Goal: Information Seeking & Learning: Find specific page/section

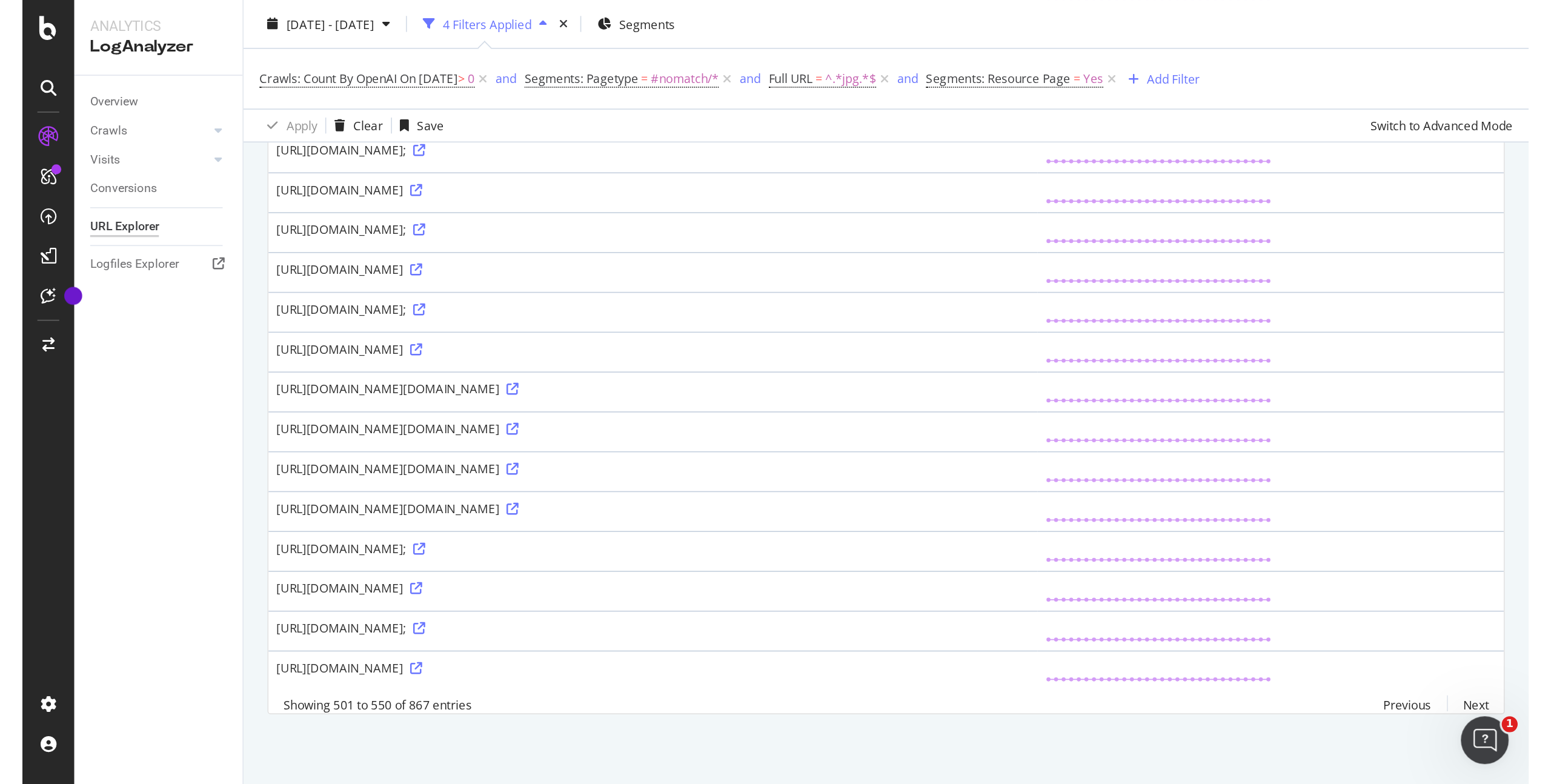
scroll to position [1099, 0]
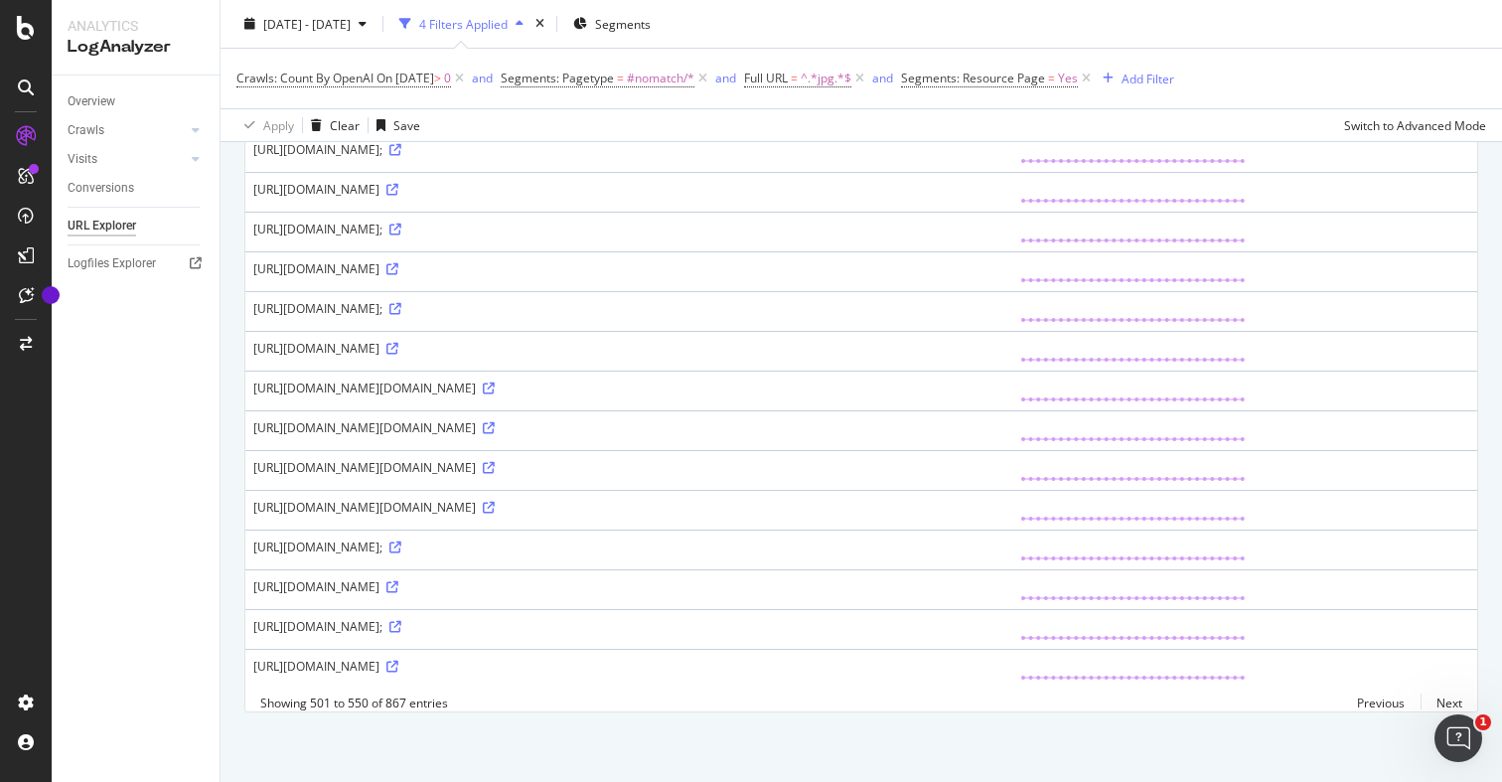
drag, startPoint x: 662, startPoint y: 566, endPoint x: 268, endPoint y: 571, distance: 393.5
click at [268, 39] on div "https://www.golfbreaks.com/en-gb/holidays/hilton-head/sea-pines-resort/&quot;/_…" at bounding box center [628, 30] width 751 height 17
click at [398, 37] on icon at bounding box center [393, 31] width 12 height 12
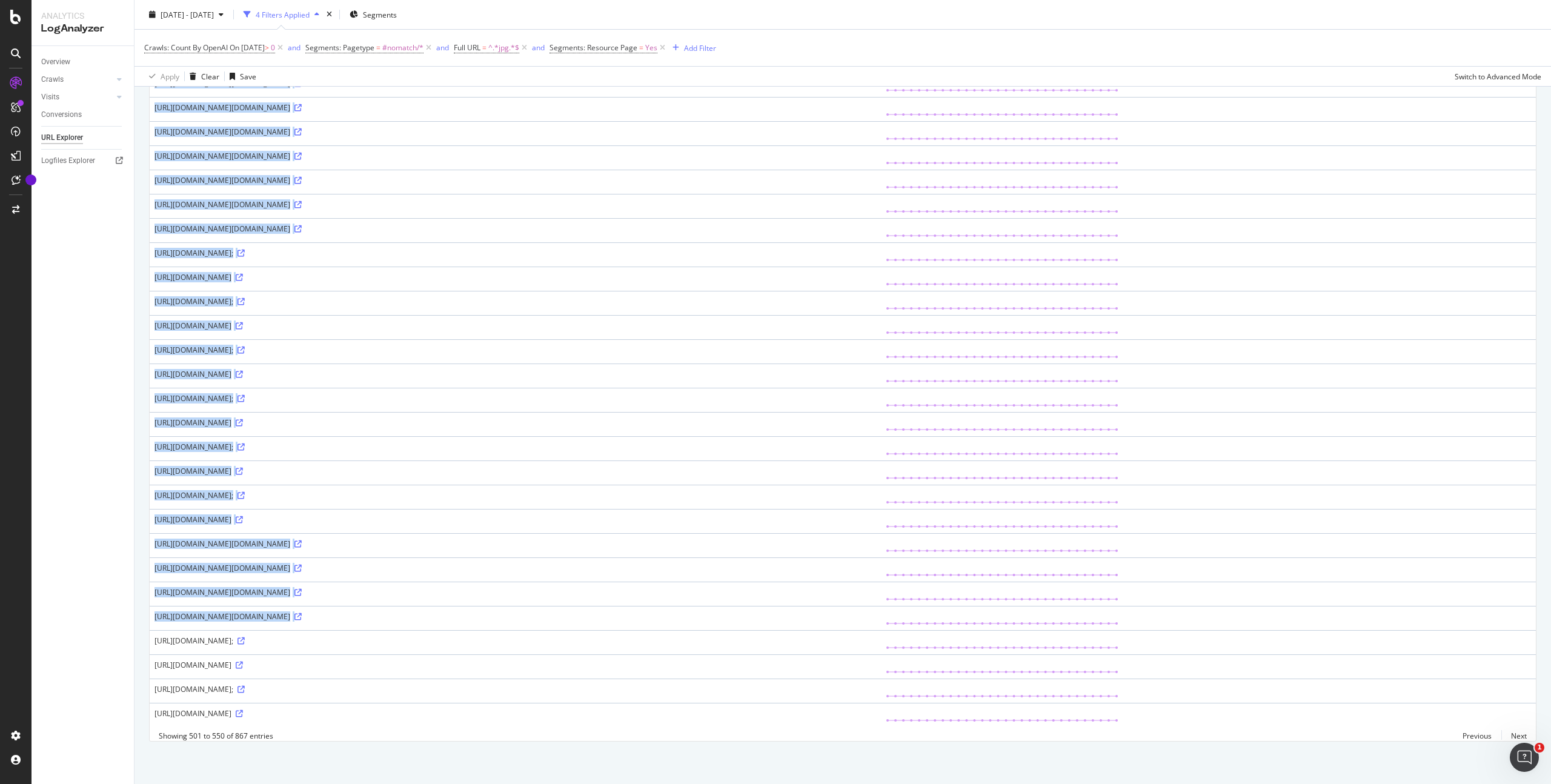
scroll to position [899, 0]
drag, startPoint x: 154, startPoint y: 220, endPoint x: 604, endPoint y: 705, distance: 661.6
click at [604, 476] on tbody "https://www.golfbreaks.com/en-gb/holidays/girona/hotel-golf-peralada/peralada-g…" at bounding box center [842, 121] width 1386 height 1211
copy tbody "https://www.golfbreaks.com/en-gb/holidays/girona/hotel-golf-peralada/peralada-g…"
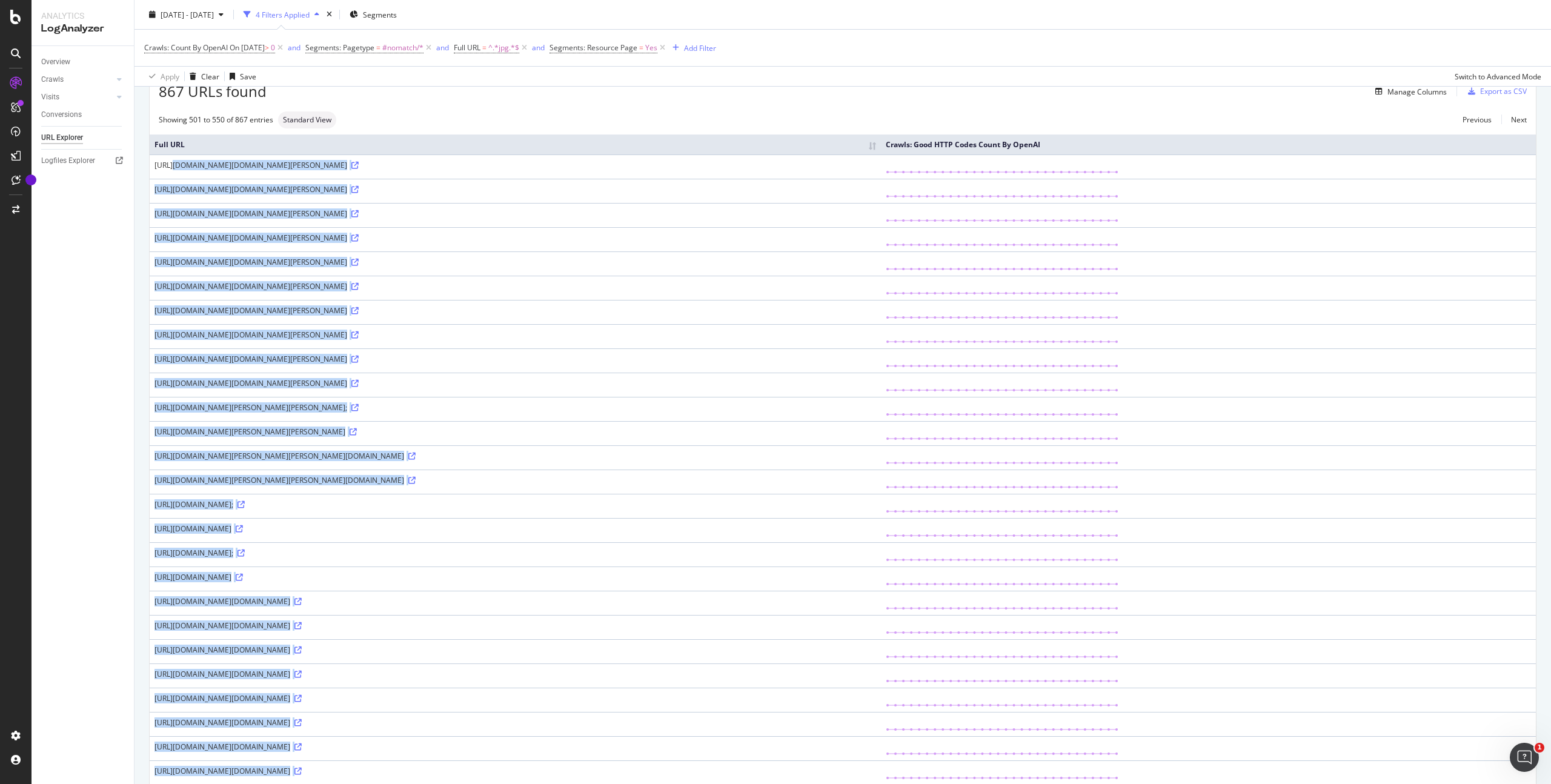
scroll to position [0, 0]
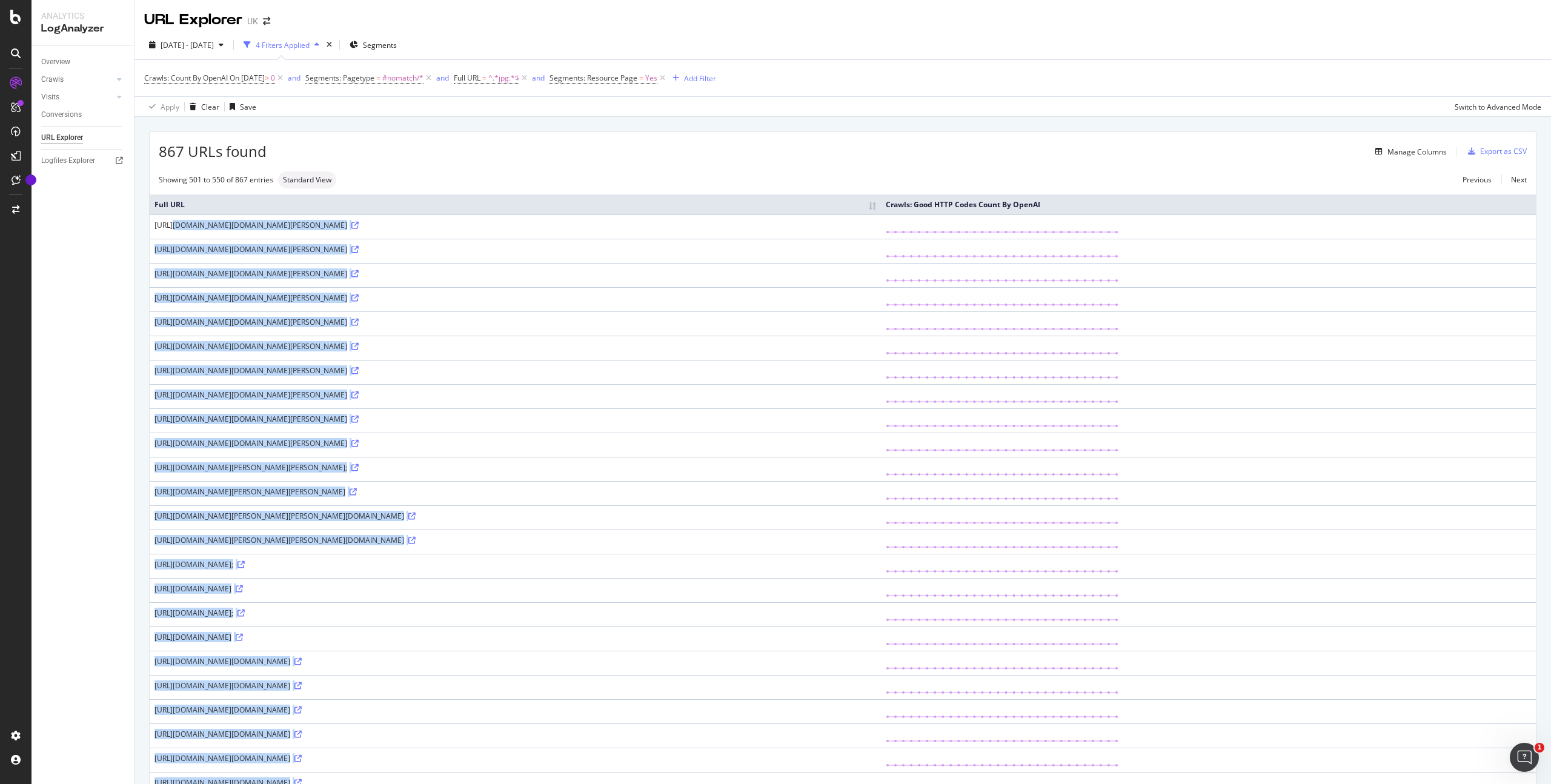
copy tbody "https://www.golfbreaks.com/en-gb/holidays/girona/hotel-golf-peralada/peralada-g…"
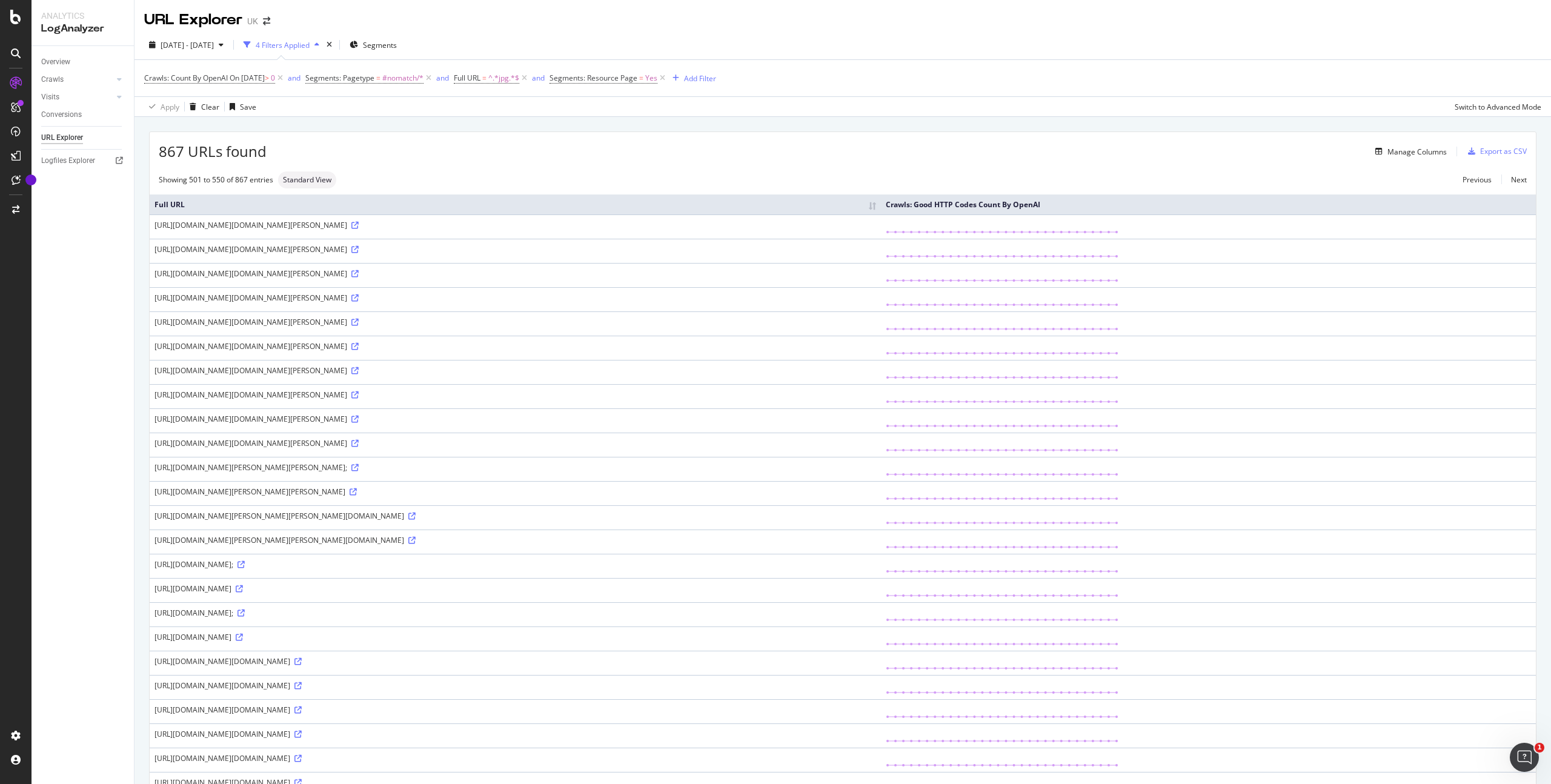
click at [606, 408] on td "https://www.golfbreaks.com/en-gb/holidays/girona/hotel-golf-peralada/peralada-g…" at bounding box center [515, 396] width 731 height 24
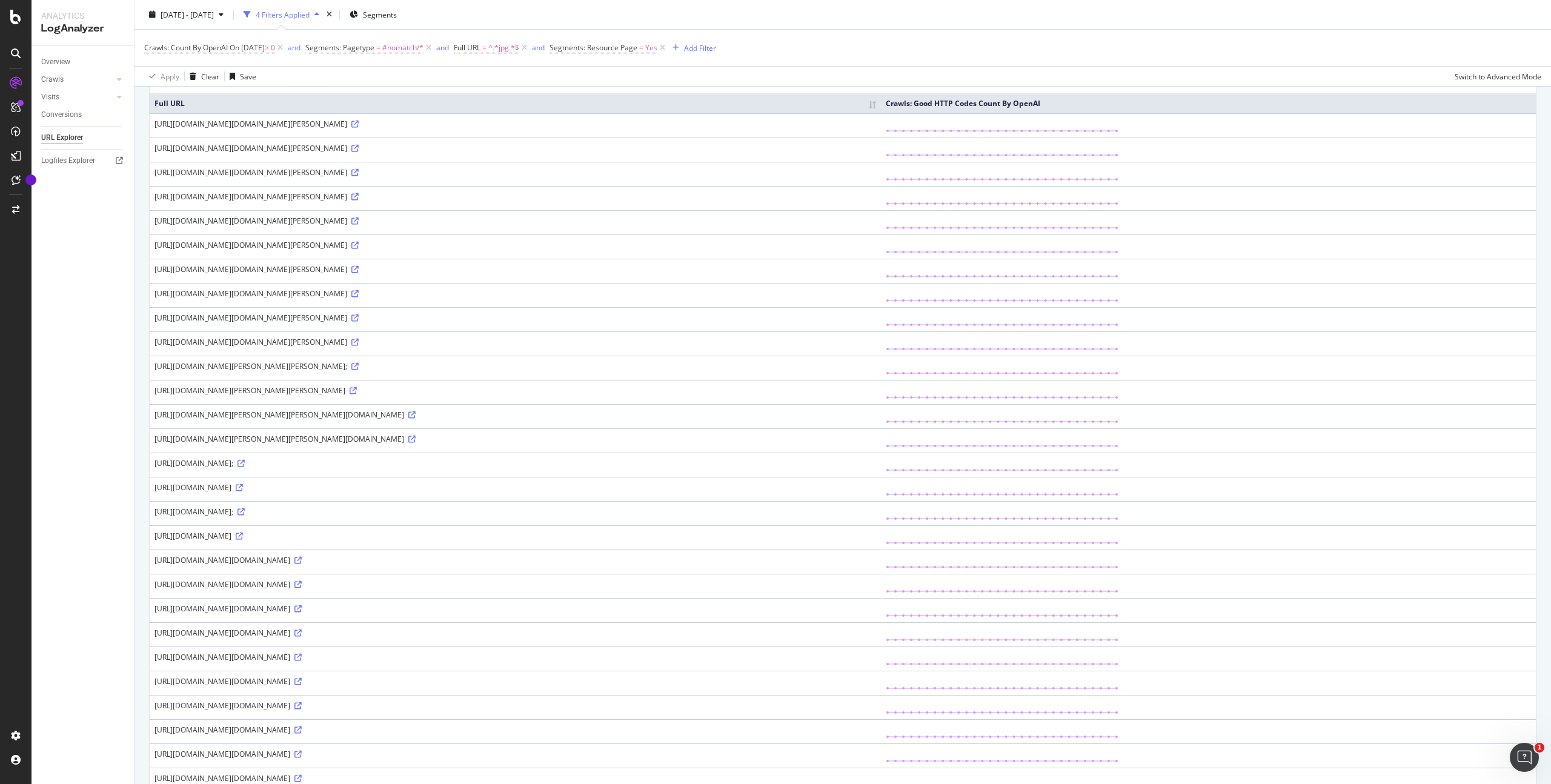
scroll to position [240, 0]
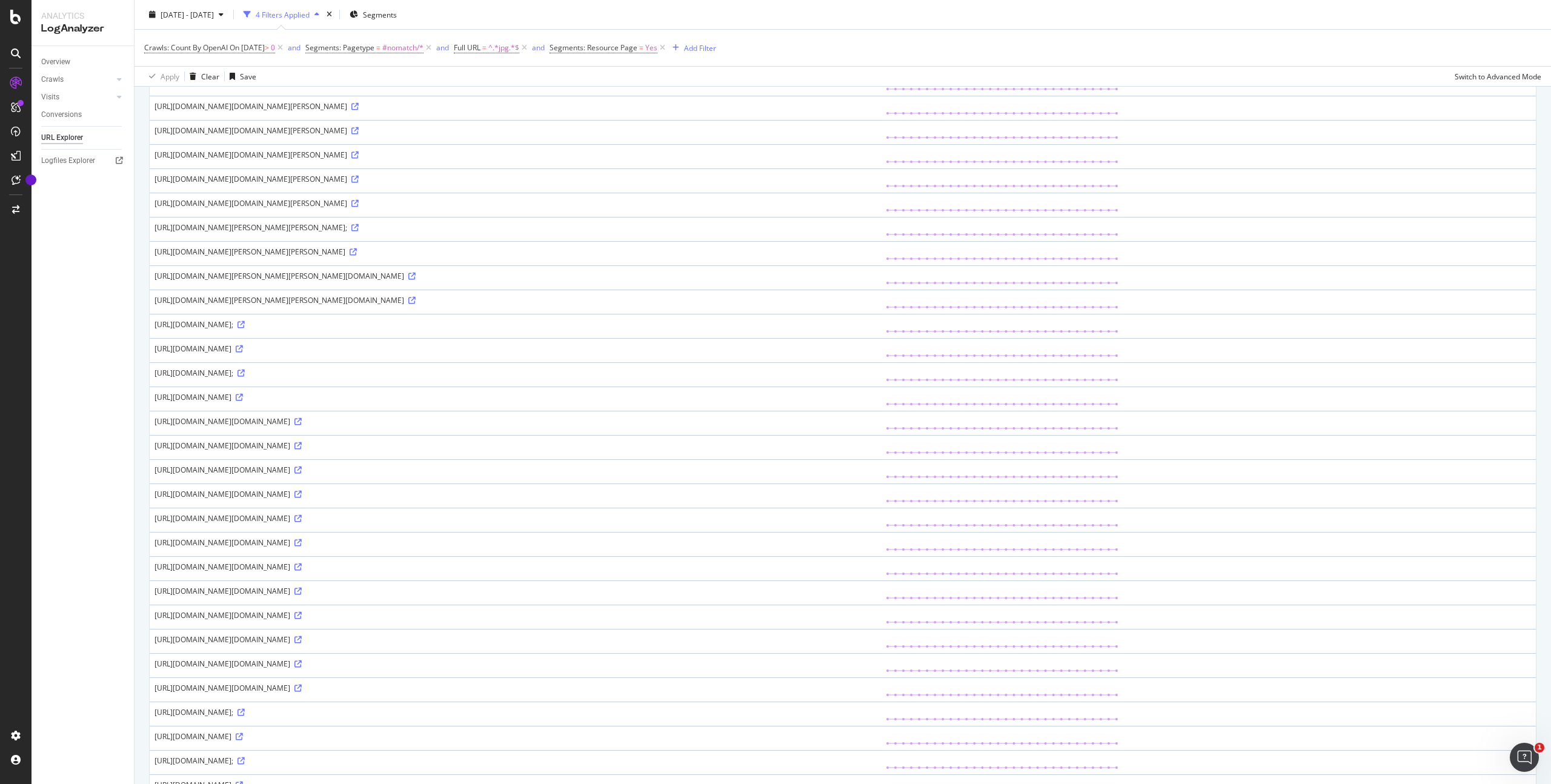
drag, startPoint x: 447, startPoint y: 478, endPoint x: 351, endPoint y: 480, distance: 96.0
click at [351, 402] on div "https://www.golfbreaks.com/en-gb/holidays/gran-canaria/salobre-hotel-resort-ser…" at bounding box center [515, 397] width 721 height 10
copy div "salobre-hotel-resort-serenity"
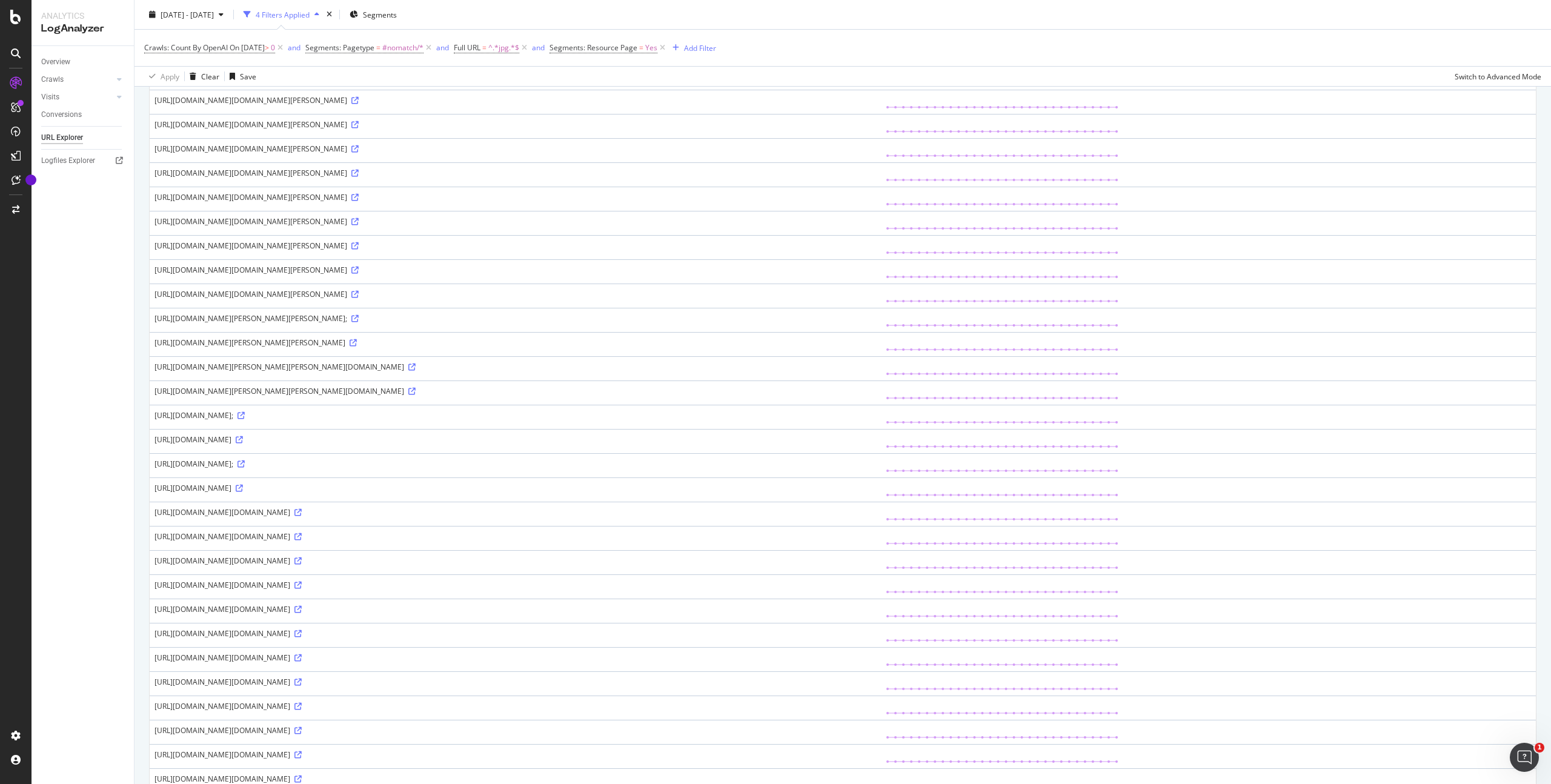
scroll to position [151, 0]
drag, startPoint x: 423, startPoint y: 497, endPoint x: 351, endPoint y: 496, distance: 72.0
click at [351, 418] on div "https://www.golfbreaks.com/en-gb/holidays/gran-canaria/real-club-golf-palmas/&q…" at bounding box center [515, 413] width 721 height 10
copy div "real-club-golf-palmas"
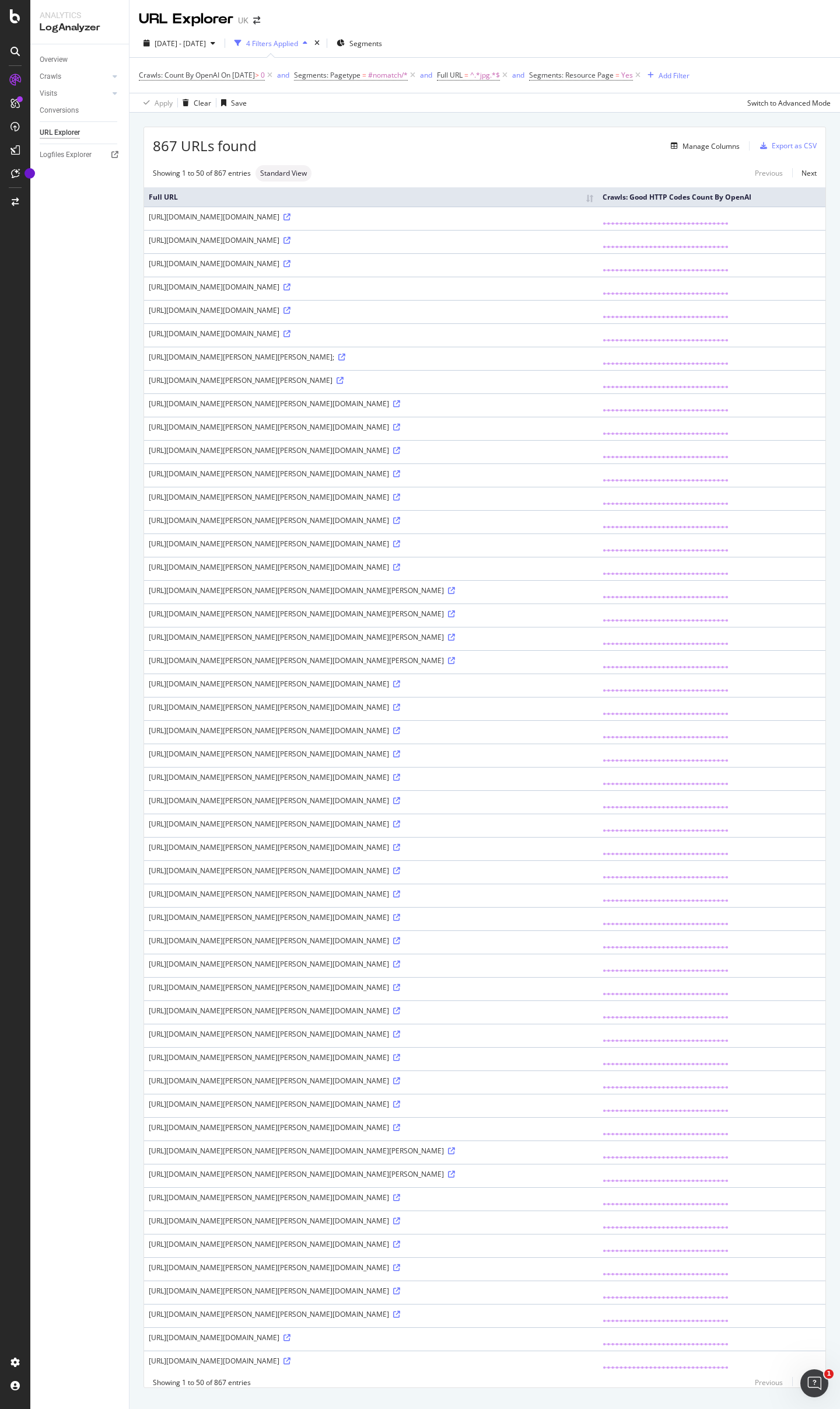
drag, startPoint x: 147, startPoint y: 422, endPoint x: 234, endPoint y: 448, distance: 90.8
click at [234, 347] on td "[URL][DOMAIN_NAME][DOMAIN_NAME]" at bounding box center [370, 335] width 454 height 23
copy div "[URL][DOMAIN_NAME][DOMAIN_NAME]"
click at [361, 362] on div "[URL][DOMAIN_NAME][PERSON_NAME][PERSON_NAME];" at bounding box center [370, 357] width 444 height 10
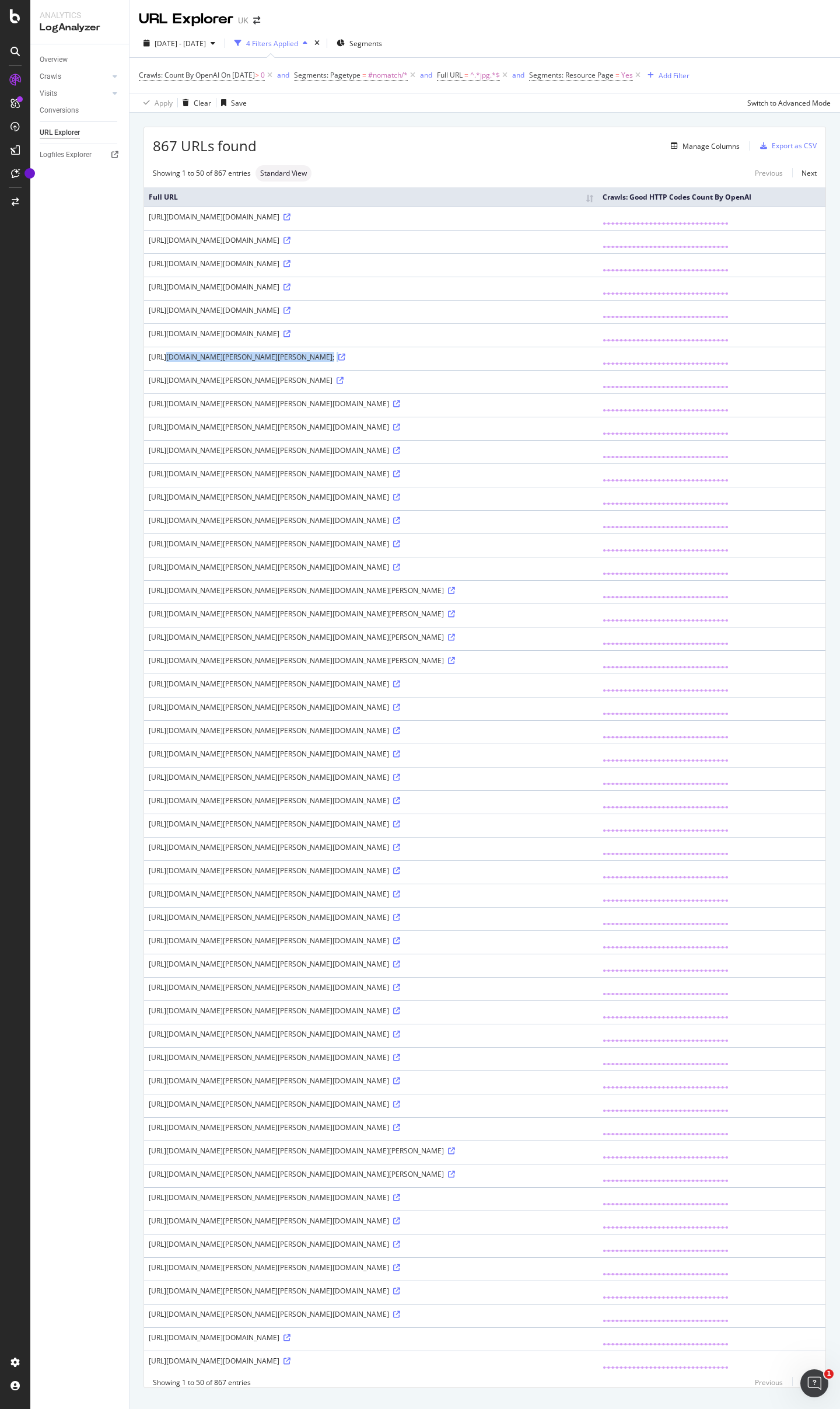
click at [361, 362] on div "[URL][DOMAIN_NAME][PERSON_NAME][PERSON_NAME];" at bounding box center [370, 357] width 444 height 10
copy div "[URL][DOMAIN_NAME][PERSON_NAME][PERSON_NAME];"
click at [282, 455] on div "[URL][DOMAIN_NAME][PERSON_NAME][PERSON_NAME][DOMAIN_NAME]" at bounding box center [370, 450] width 444 height 10
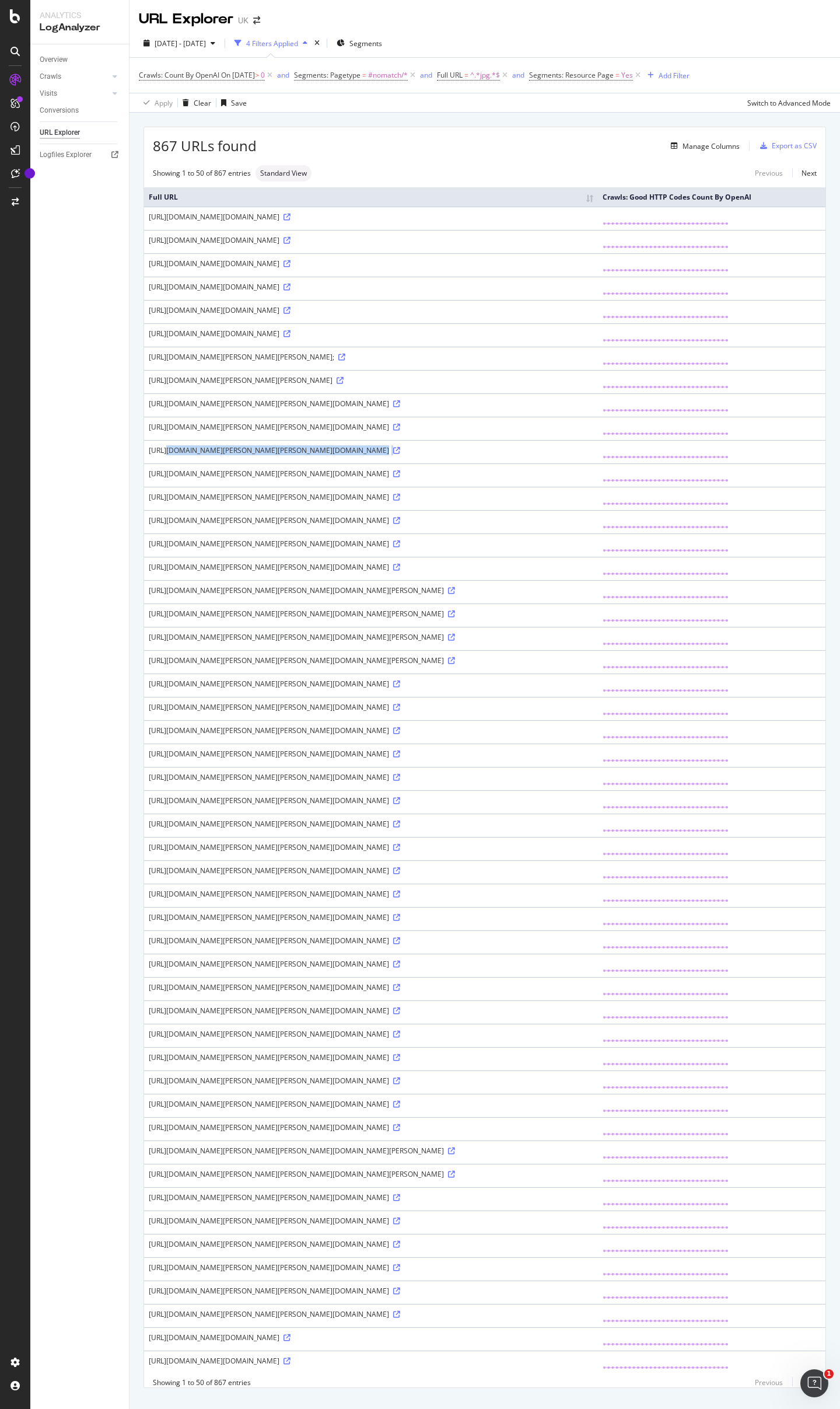
click at [282, 455] on div "[URL][DOMAIN_NAME][PERSON_NAME][PERSON_NAME][DOMAIN_NAME]" at bounding box center [370, 450] width 444 height 10
copy div "[URL][DOMAIN_NAME][PERSON_NAME][PERSON_NAME][DOMAIN_NAME]"
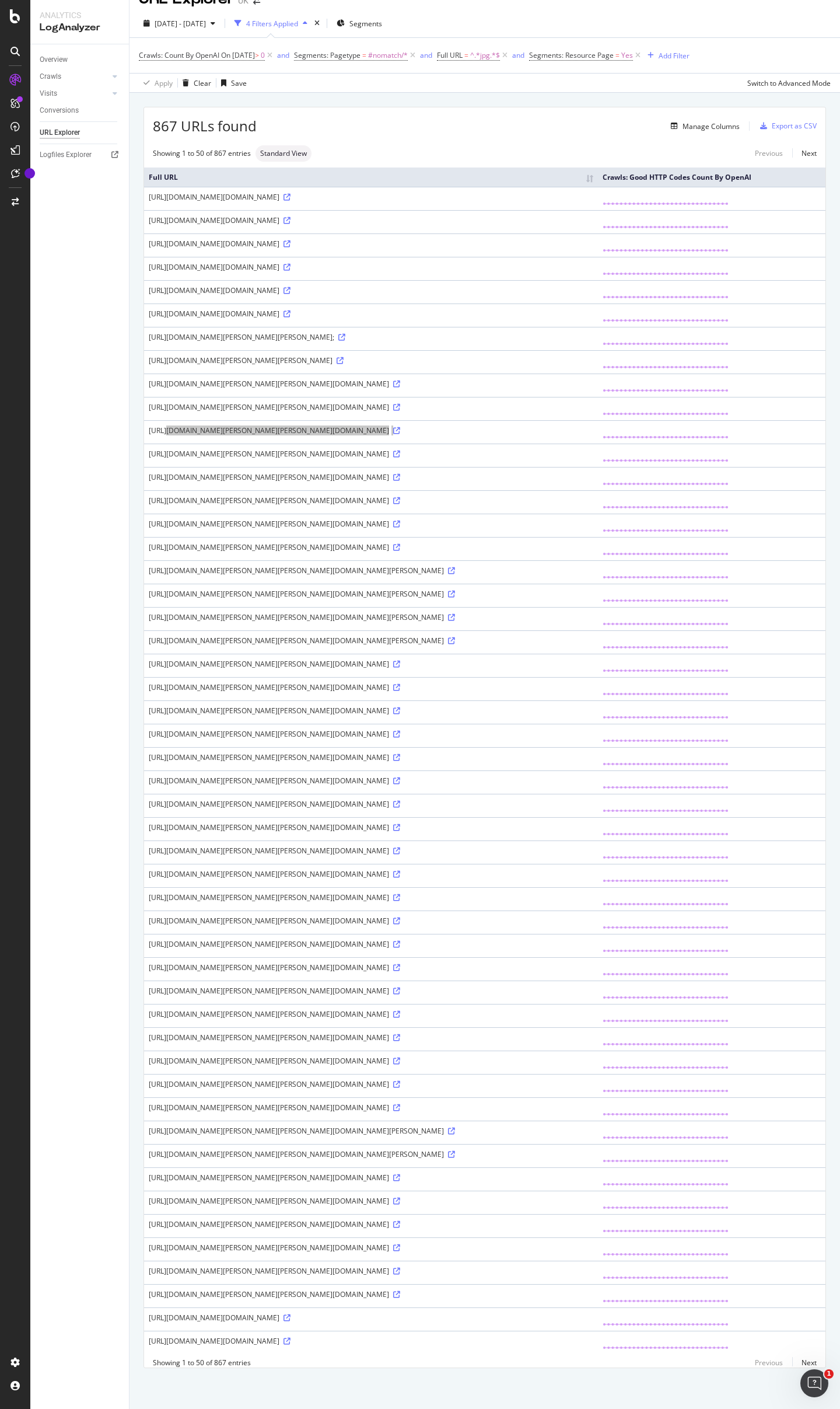
scroll to position [835, 0]
click at [801, 1361] on link "Next" at bounding box center [804, 1362] width 25 height 17
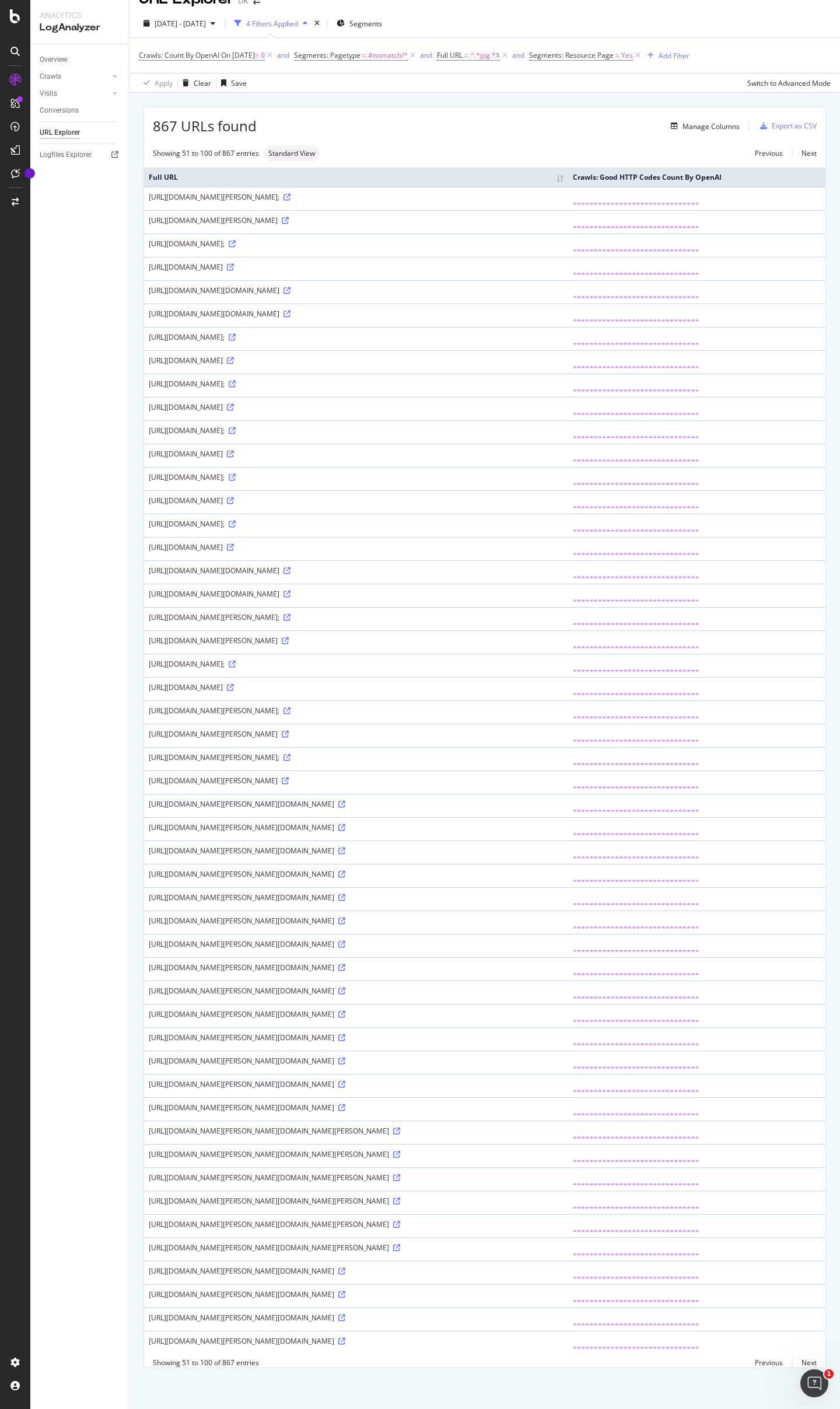
scroll to position [503, 0]
click at [793, 1362] on link "Next" at bounding box center [804, 1362] width 25 height 17
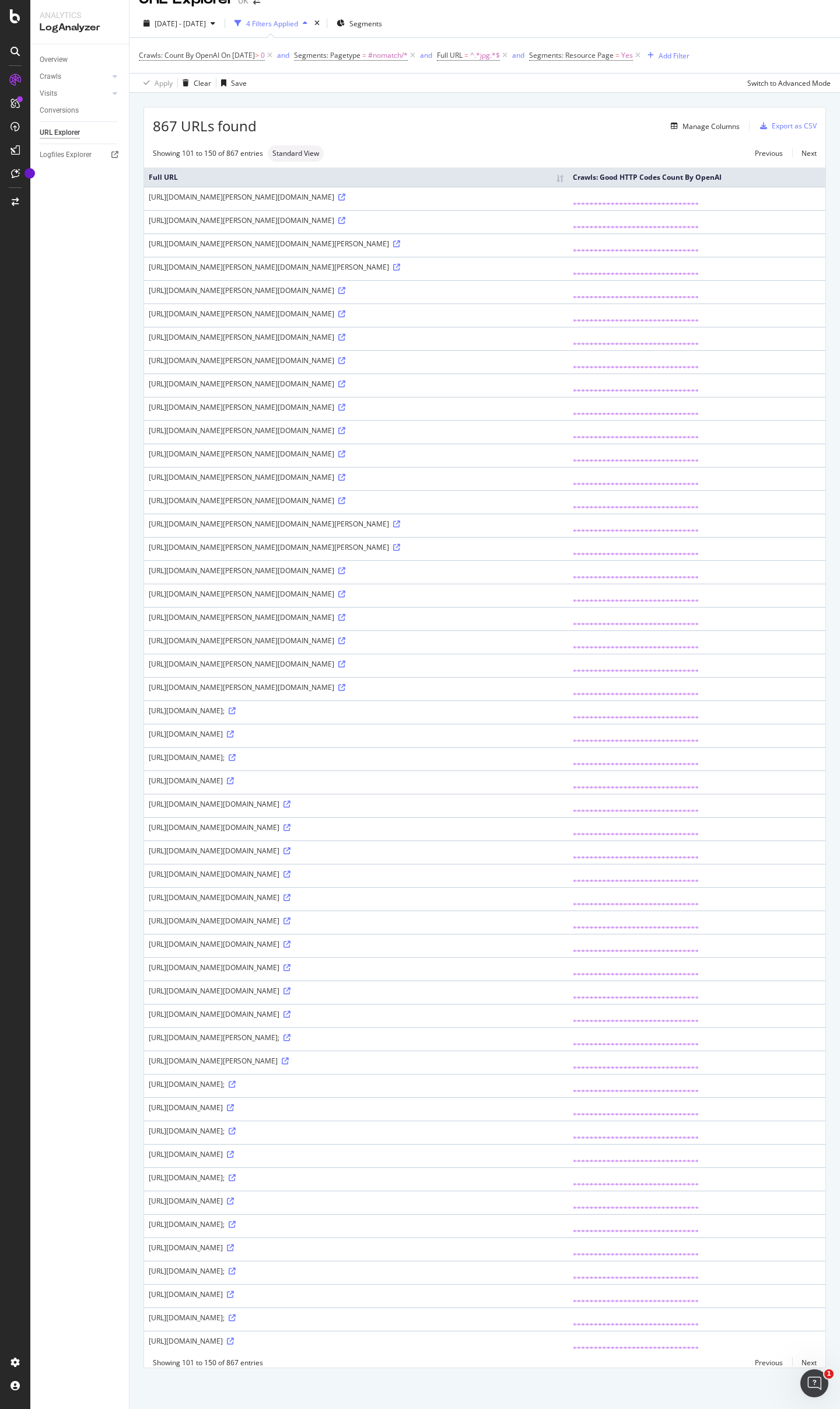
scroll to position [0, 0]
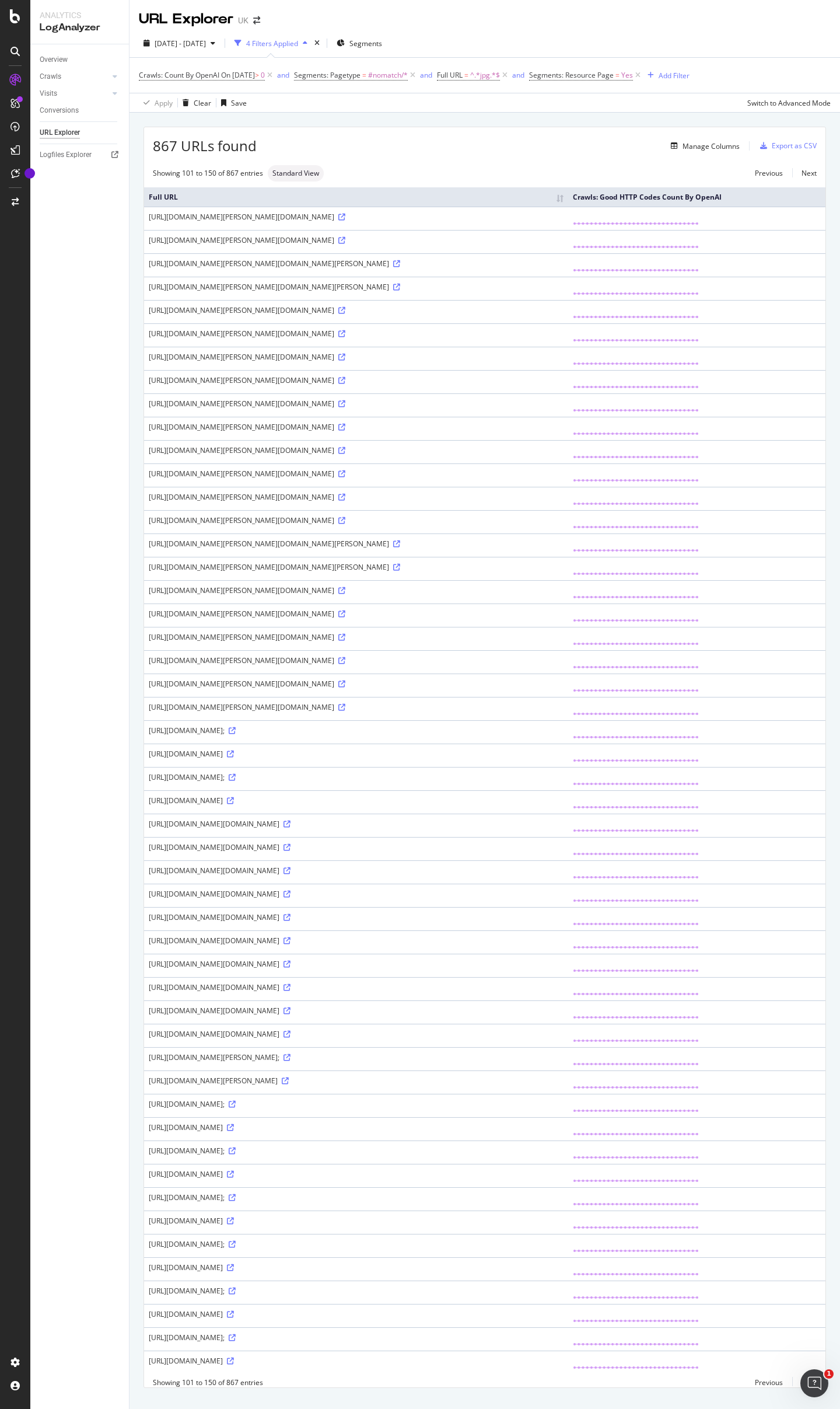
click at [484, 735] on div "[URL][DOMAIN_NAME];" at bounding box center [356, 730] width 414 height 10
click at [483, 735] on div "[URL][DOMAIN_NAME];" at bounding box center [356, 730] width 414 height 10
click at [483, 735] on div "[URL][DOMAIN_NAME];" at bounding box center [356, 730] width 414 height 10
click at [481, 735] on div "[URL][DOMAIN_NAME];" at bounding box center [356, 730] width 414 height 10
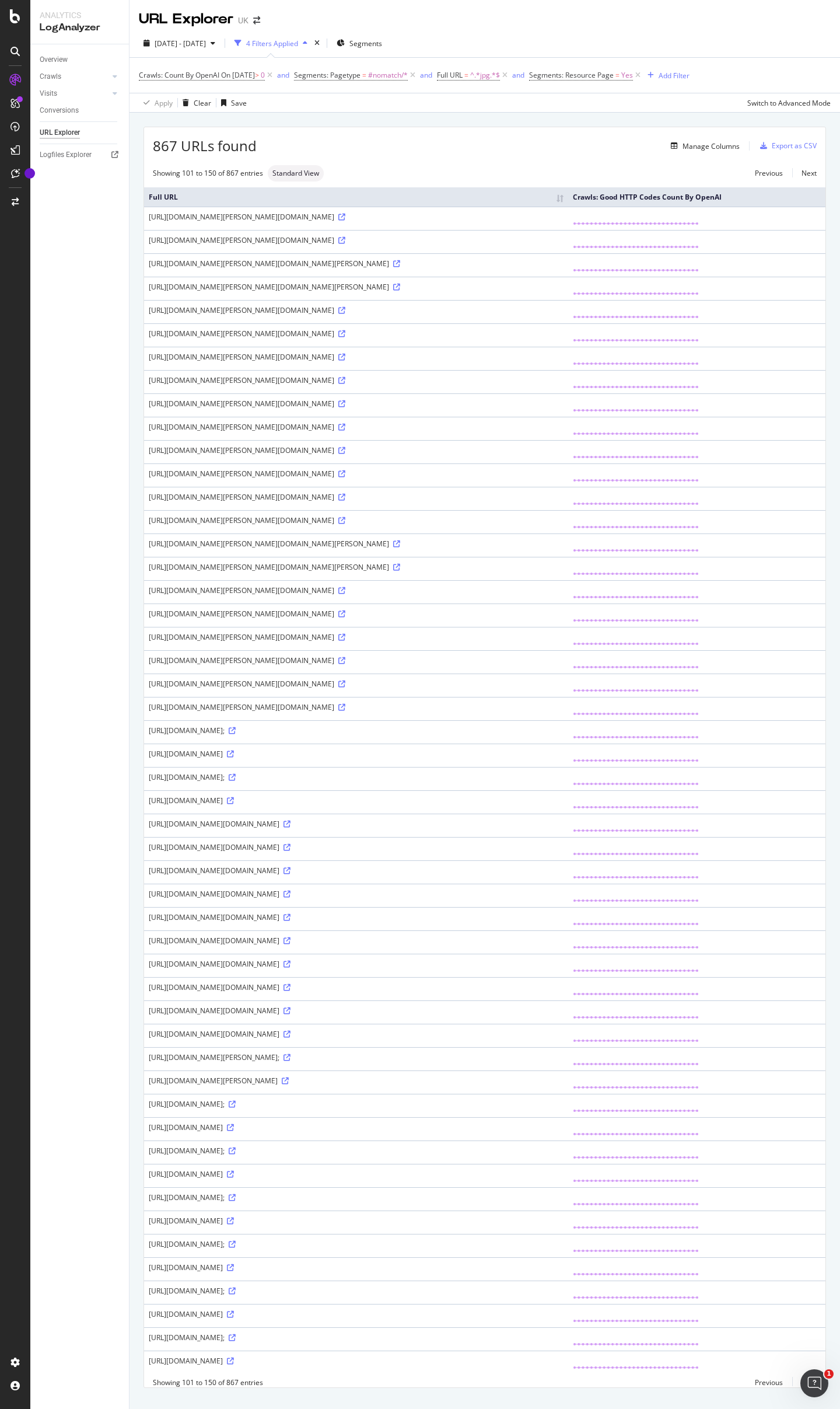
click at [481, 735] on div "[URL][DOMAIN_NAME];" at bounding box center [356, 730] width 414 height 10
copy div "[URL][DOMAIN_NAME];"
